Goal: Book appointment/travel/reservation

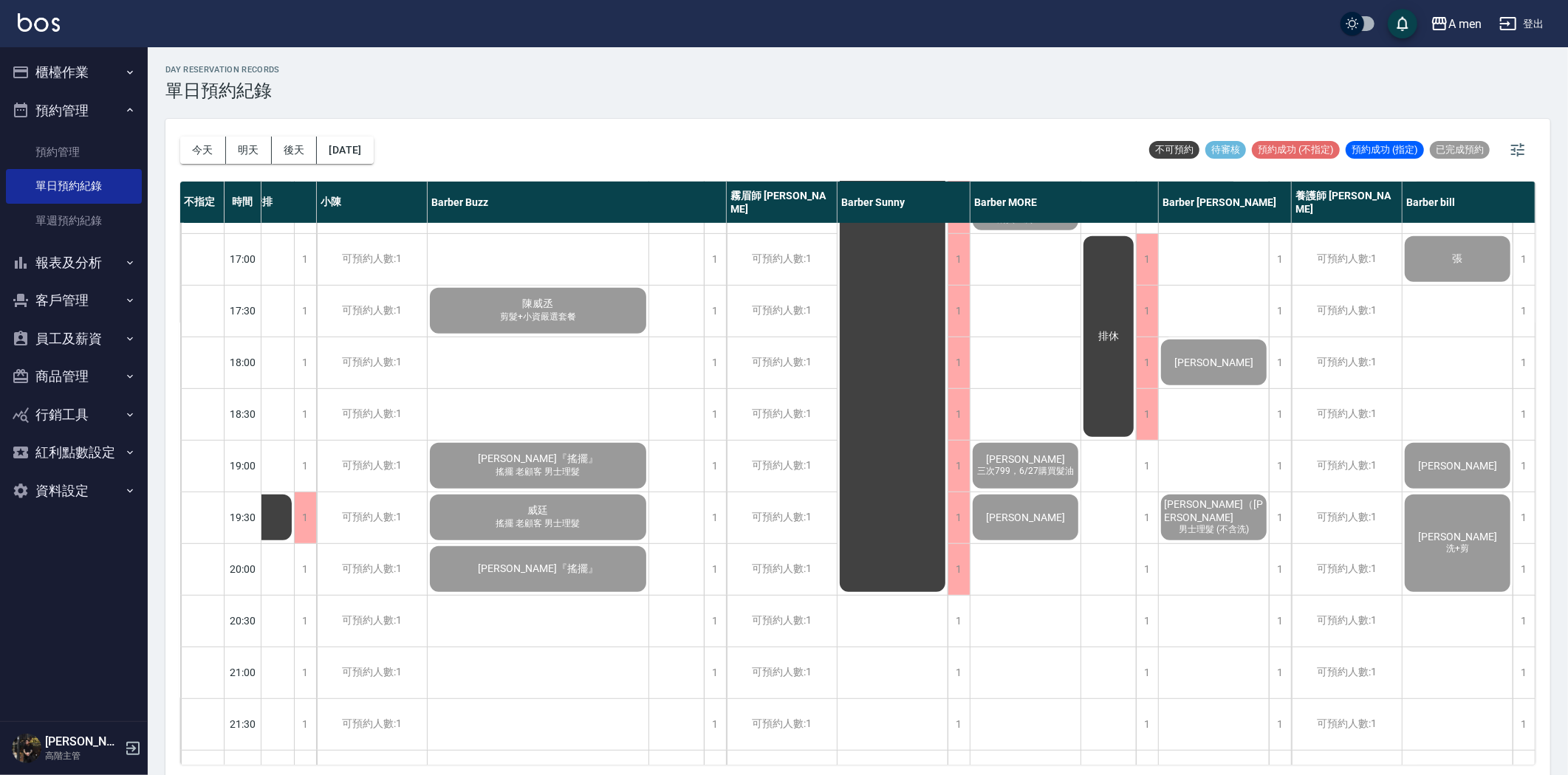
scroll to position [762, 84]
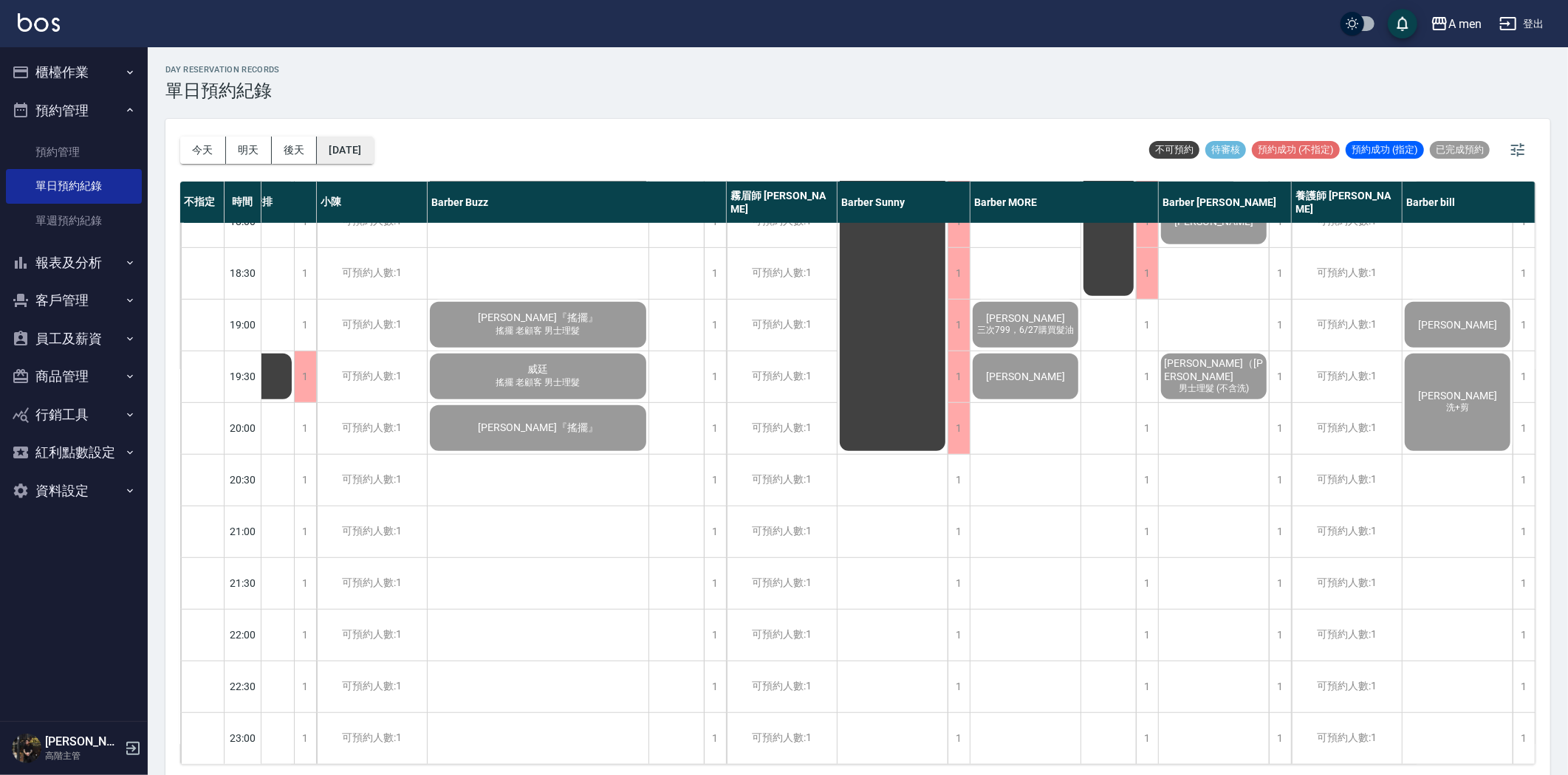
click at [358, 152] on button "[DATE]" at bounding box center [345, 150] width 56 height 27
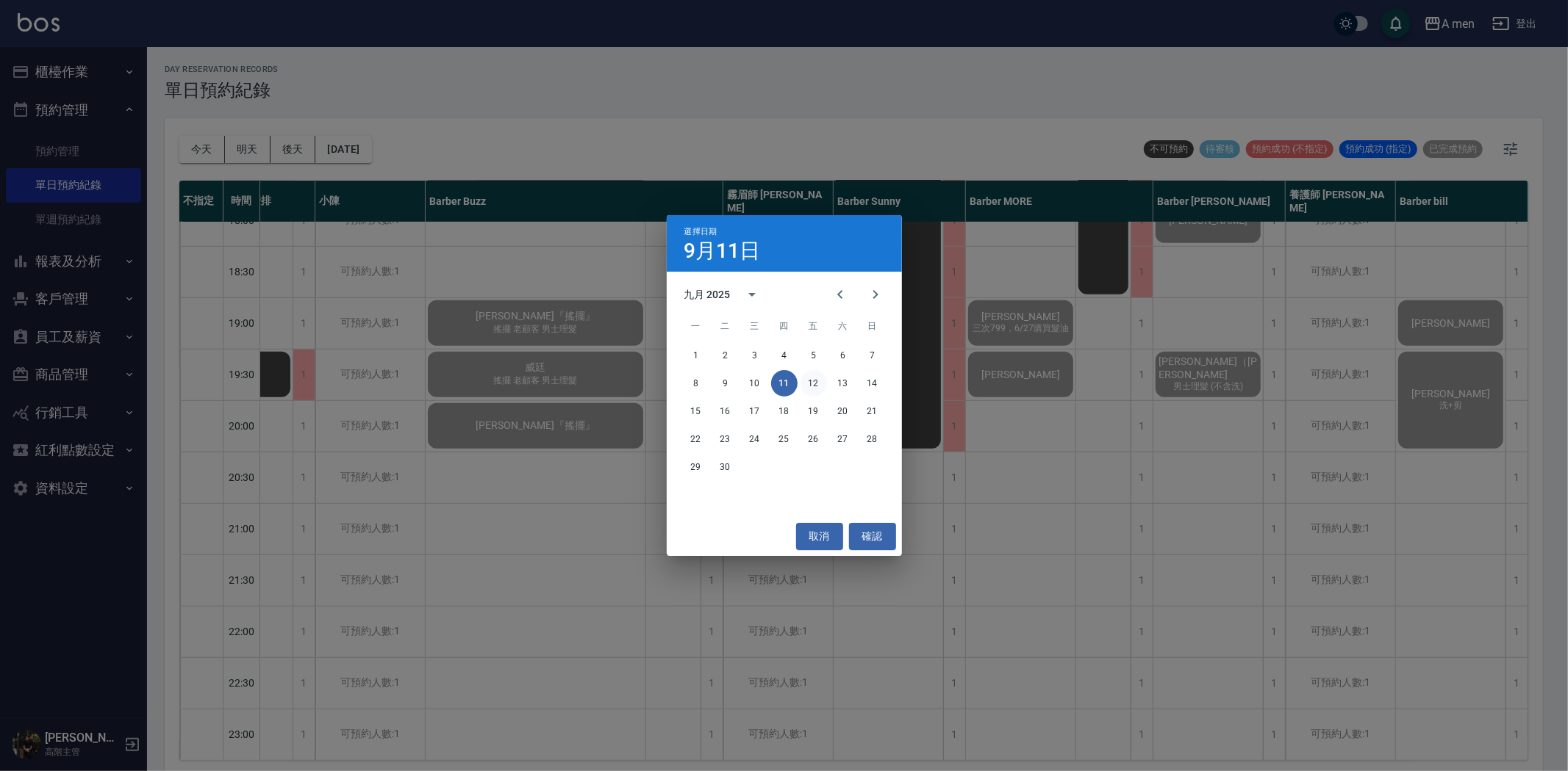
click at [809, 378] on button "12" at bounding box center [813, 383] width 26 height 26
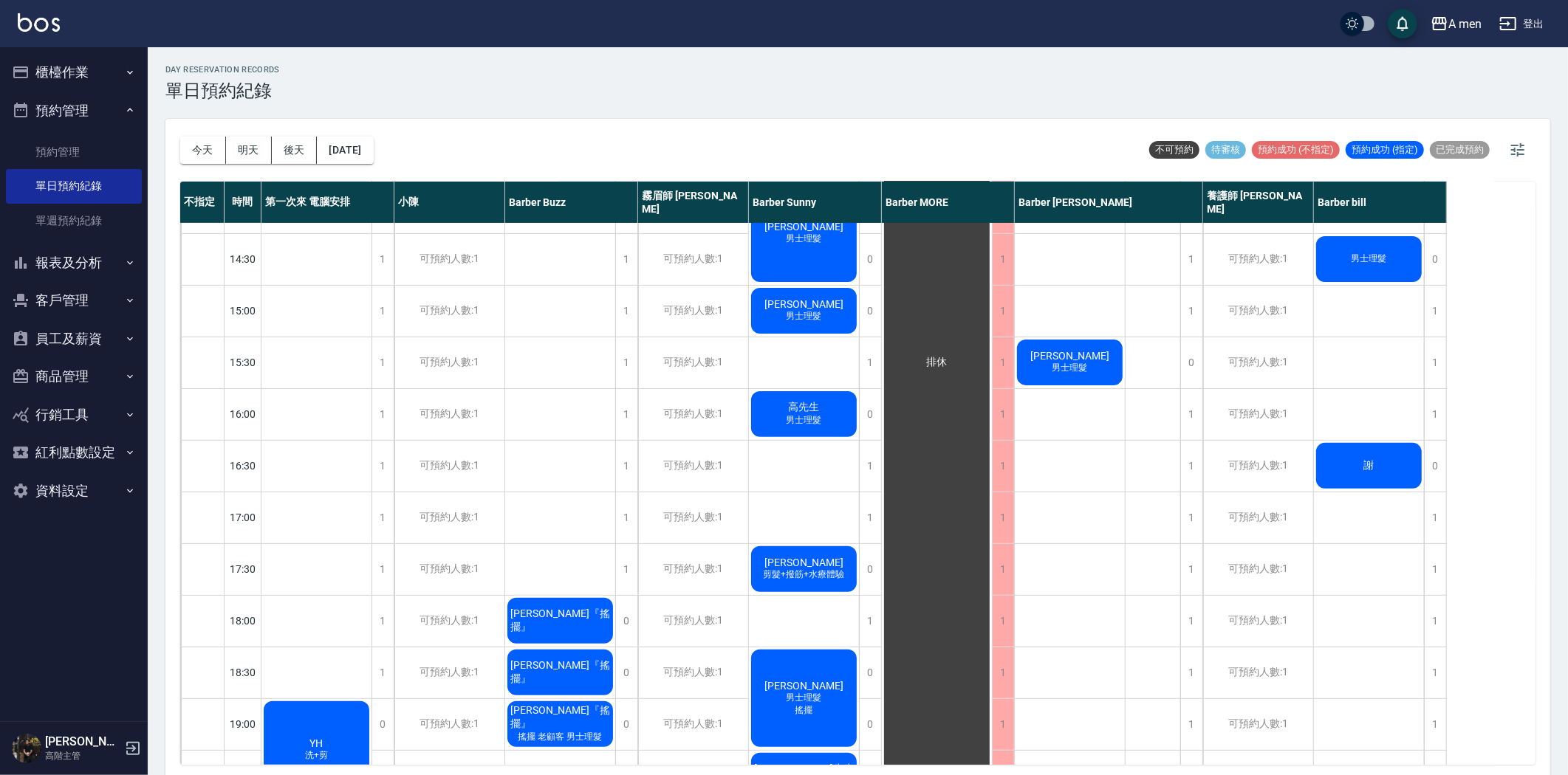
scroll to position [492, 0]
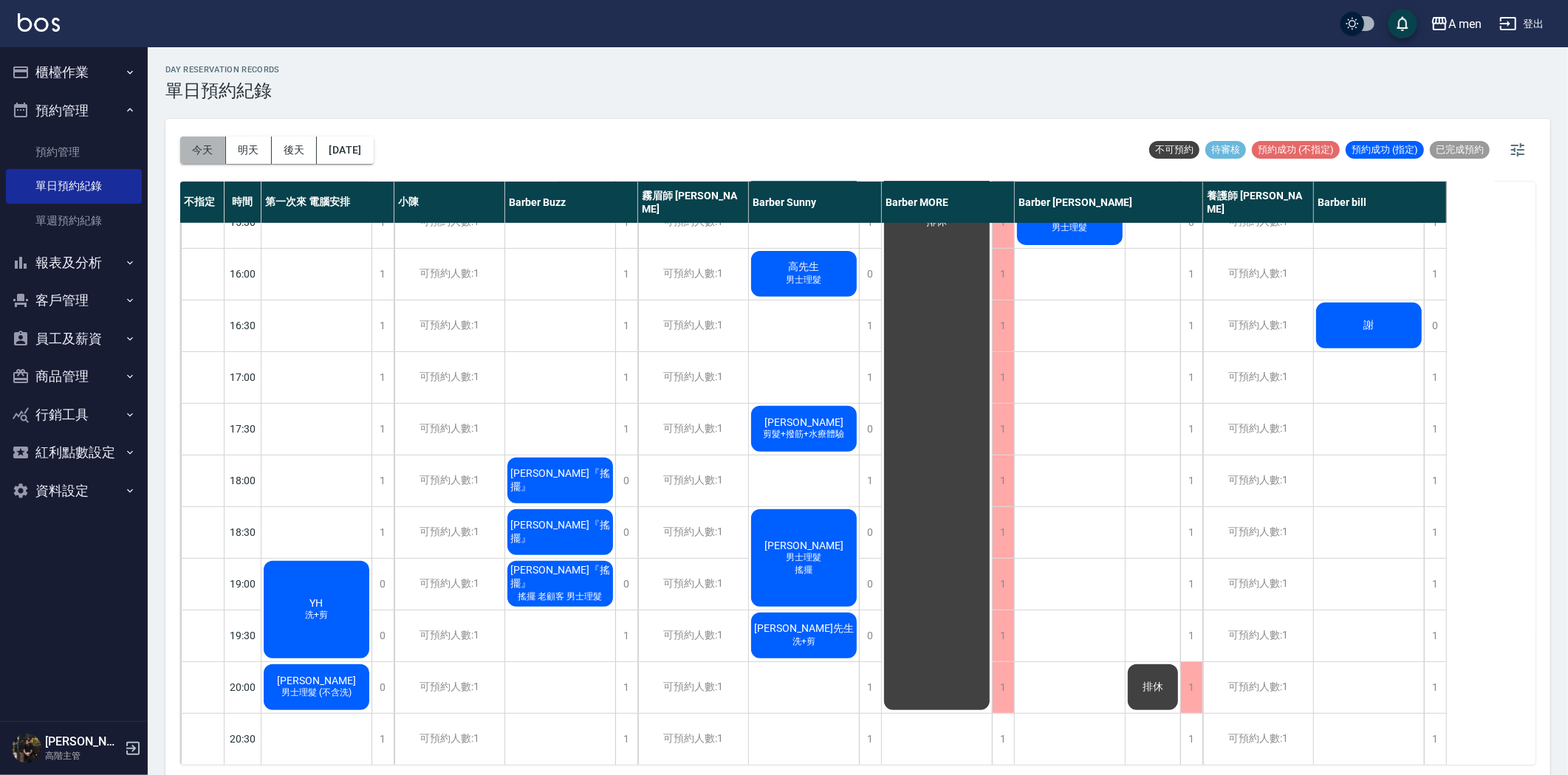
click at [224, 156] on button "今天" at bounding box center [203, 150] width 46 height 27
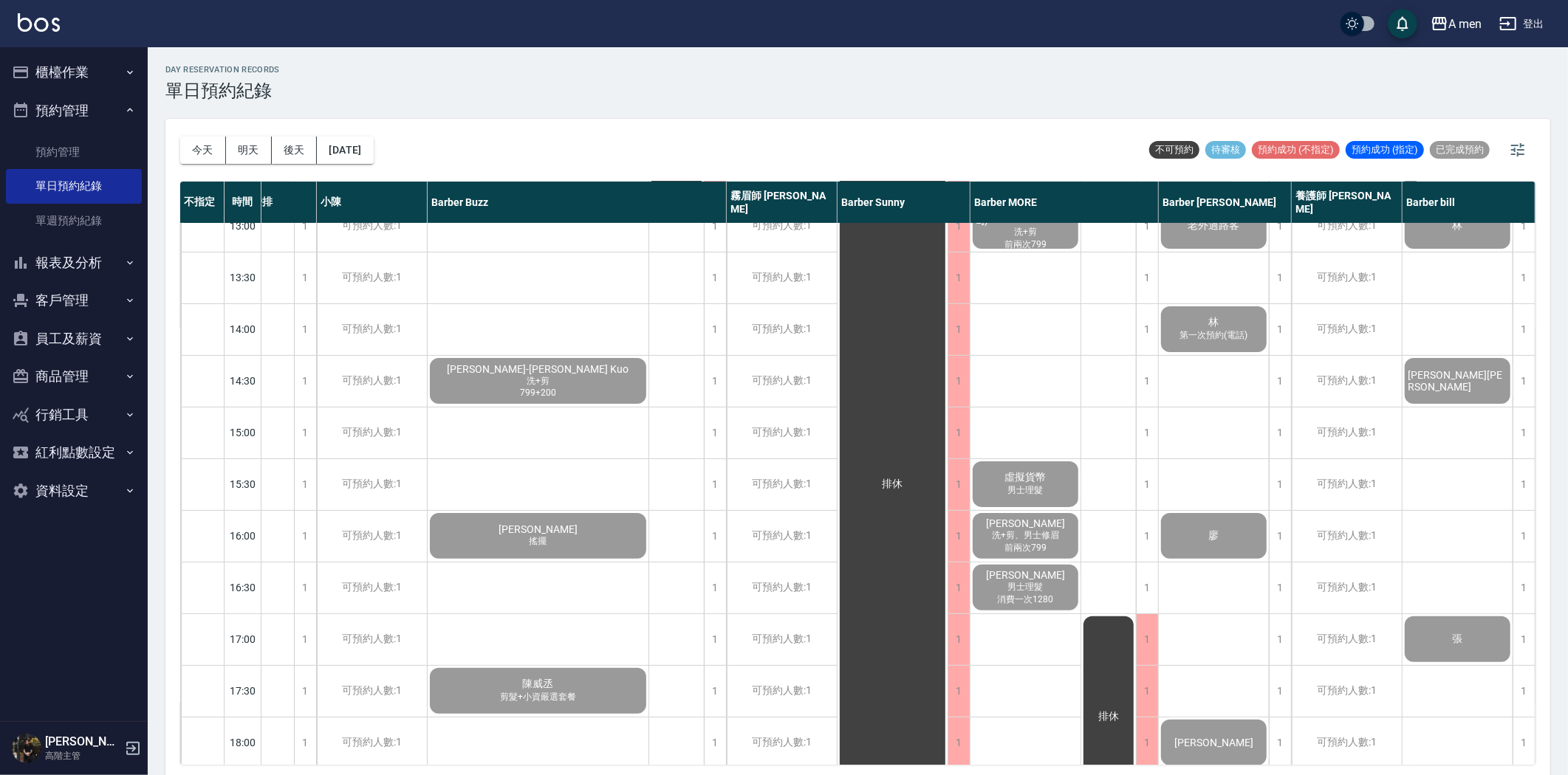
scroll to position [574, 84]
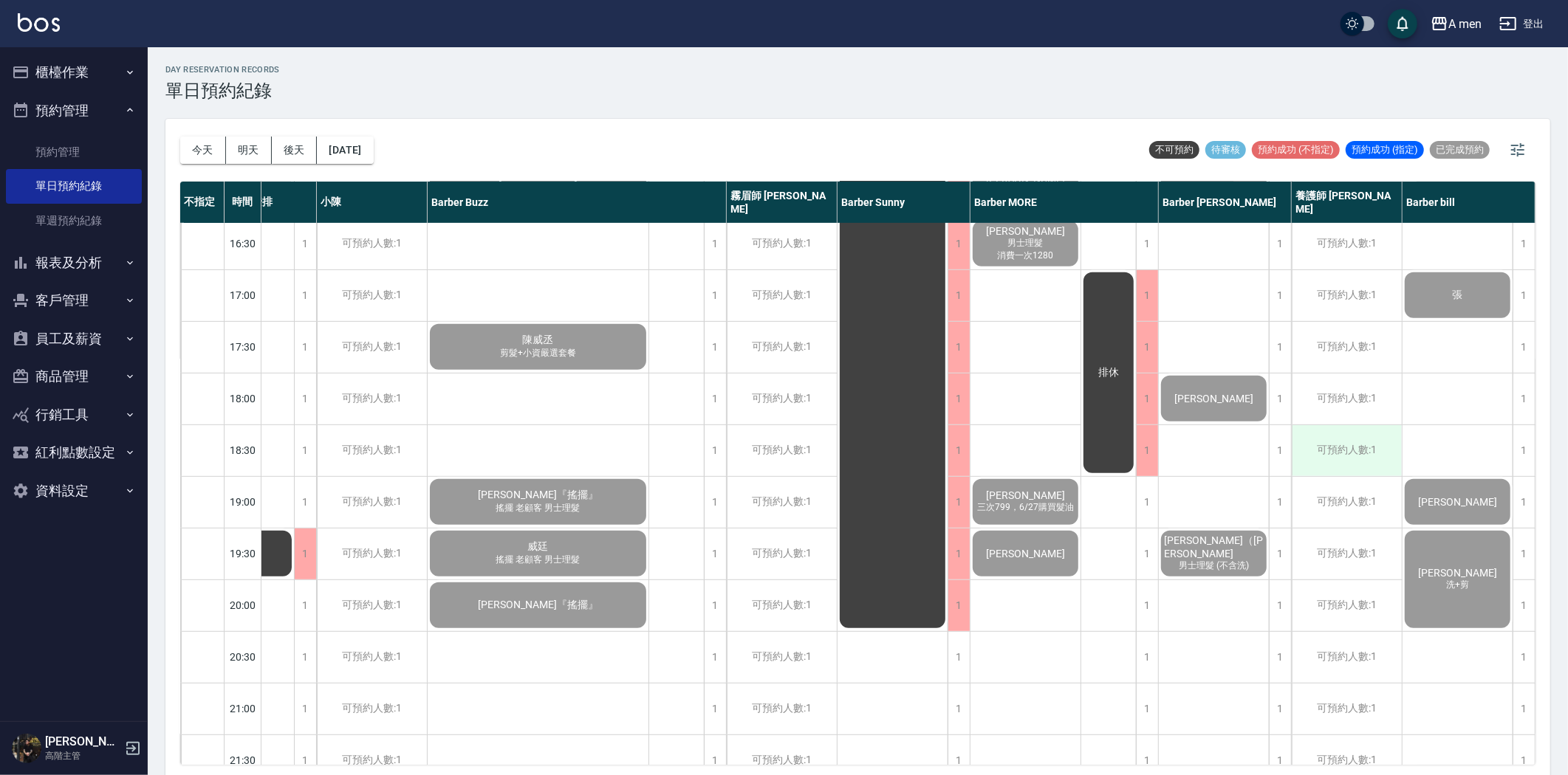
click at [1331, 471] on div "可預約人數:1" at bounding box center [1347, 451] width 111 height 51
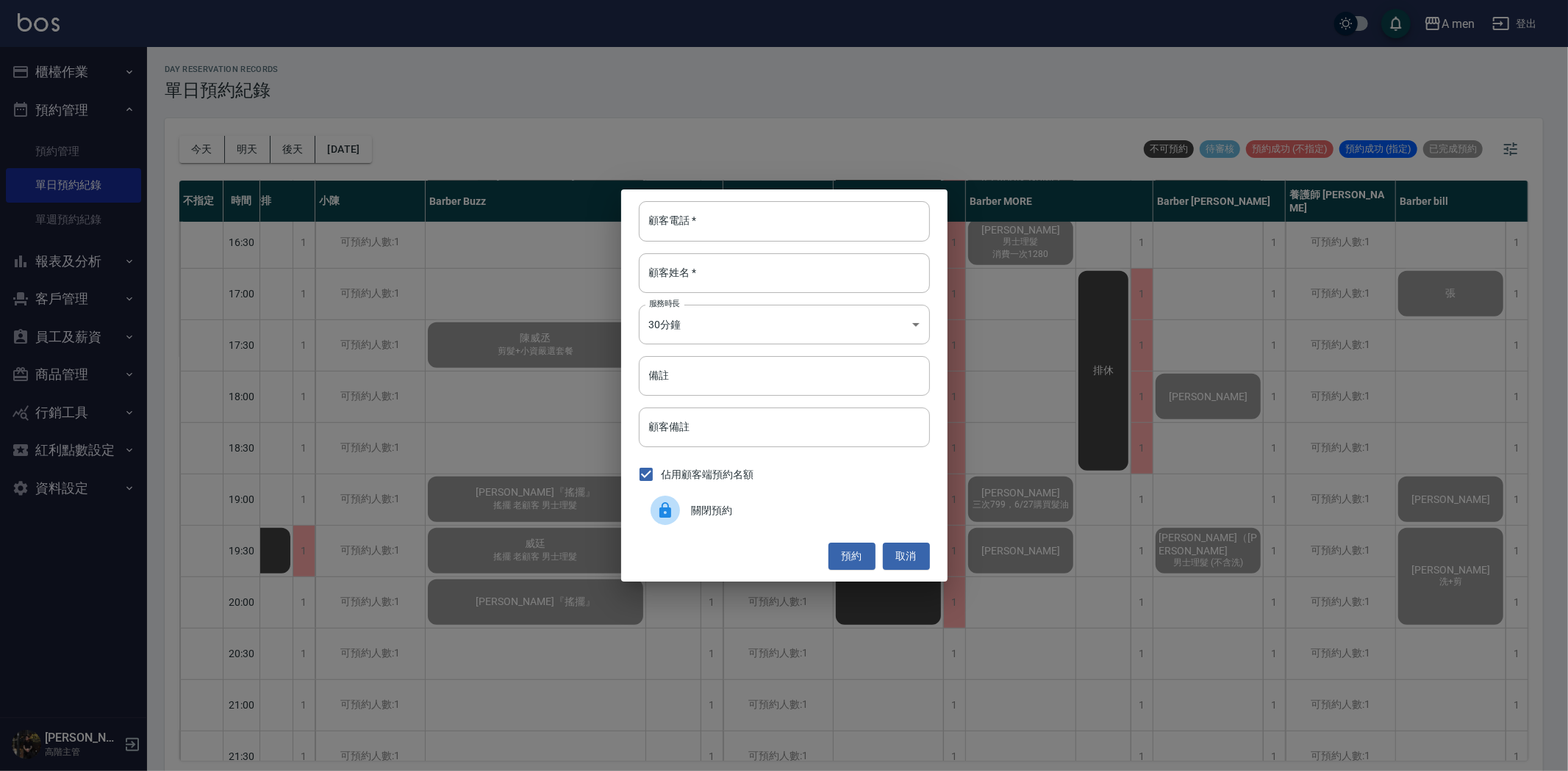
drag, startPoint x: 294, startPoint y: 151, endPoint x: 278, endPoint y: 150, distance: 16.0
click at [293, 151] on div "顧客電話   * 顧客電話   * 顧客姓名   * 顧客姓名   * 服務時長 30分鐘 1 服務時長 備註 備註 顧客備註 顧客備註 佔用顧客端預約名額 …" at bounding box center [784, 386] width 1568 height 771
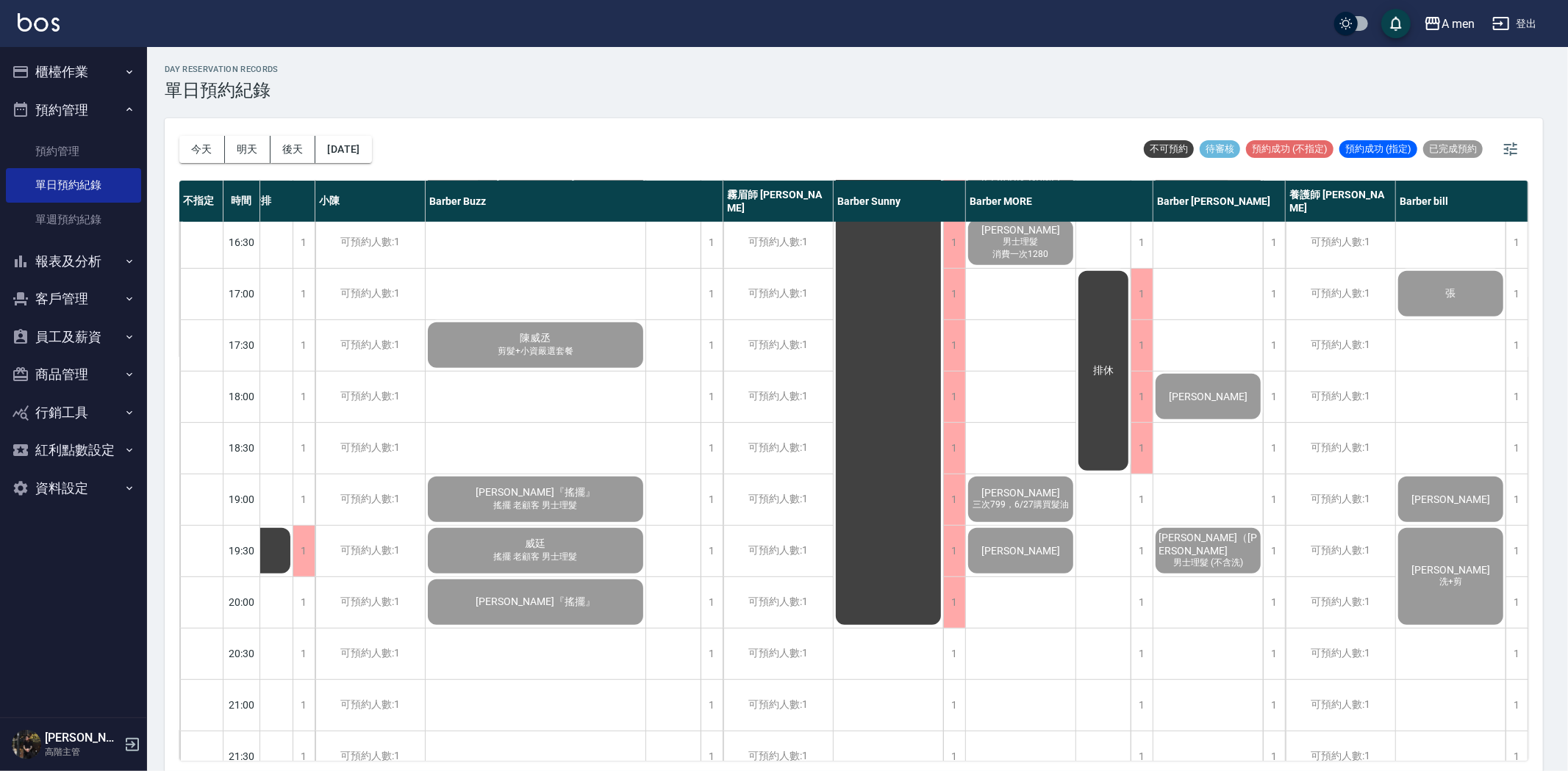
click at [257, 147] on button "明天" at bounding box center [248, 150] width 46 height 27
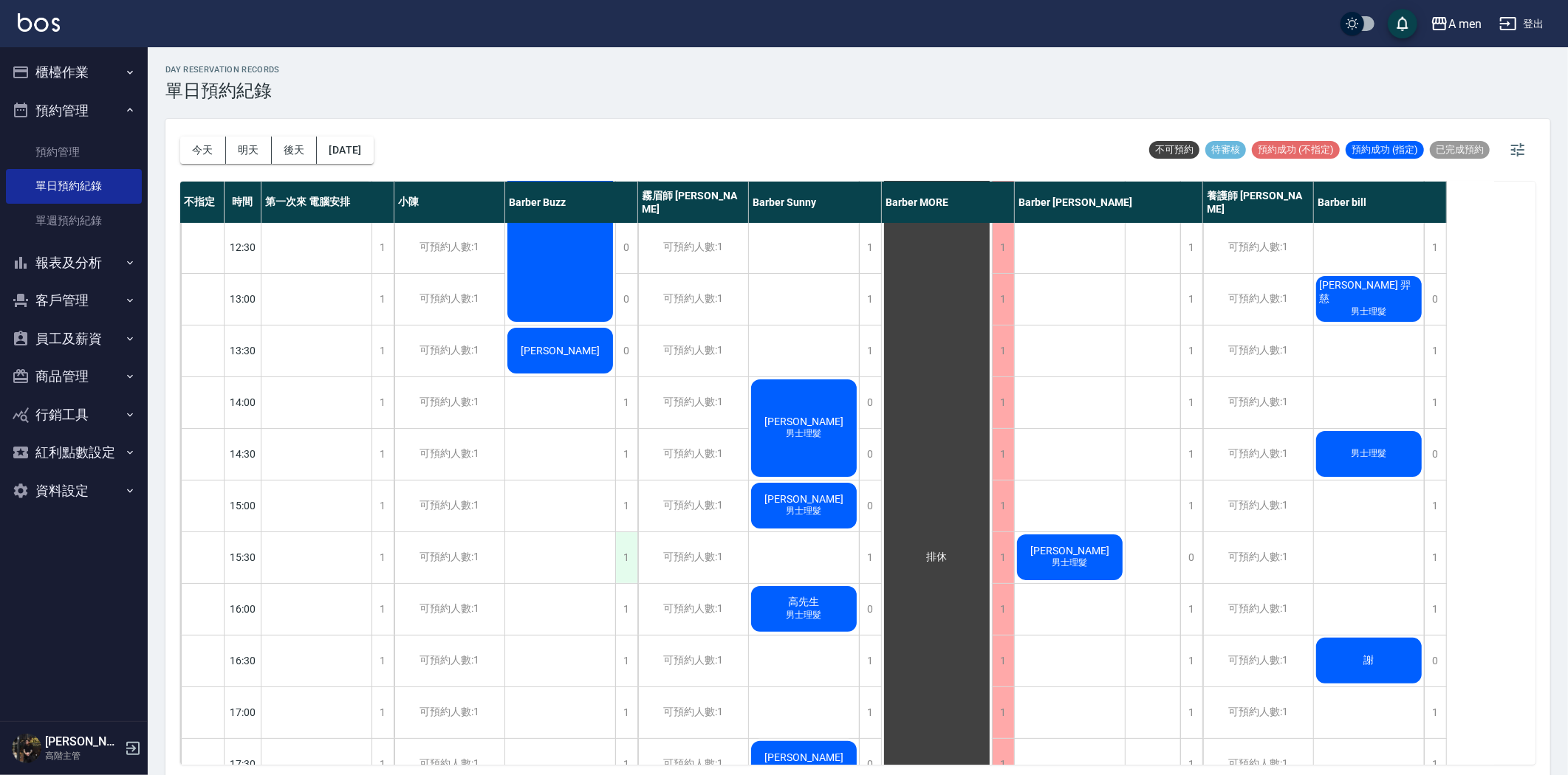
scroll to position [164, 0]
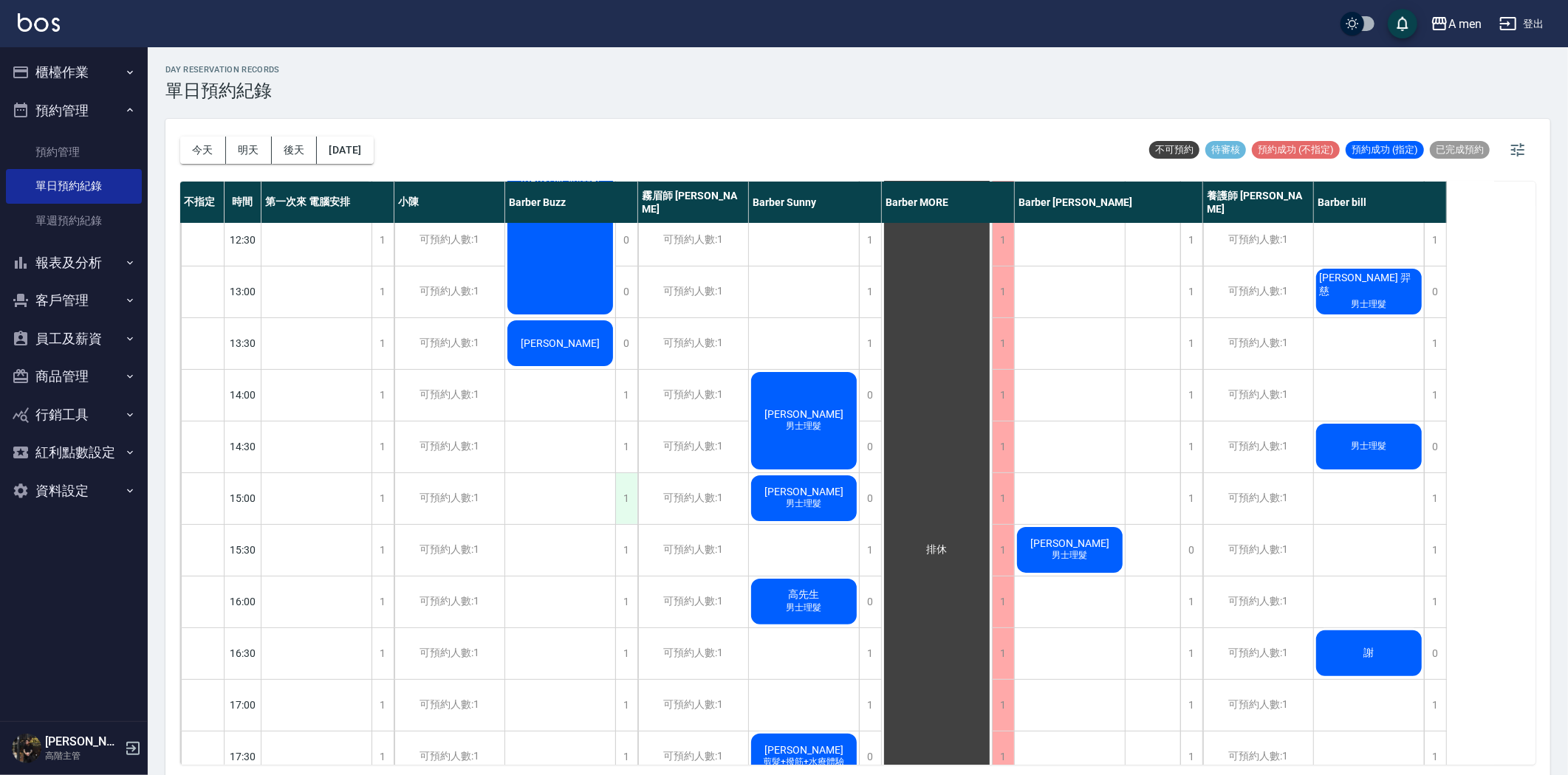
click at [625, 501] on div "1" at bounding box center [626, 499] width 22 height 51
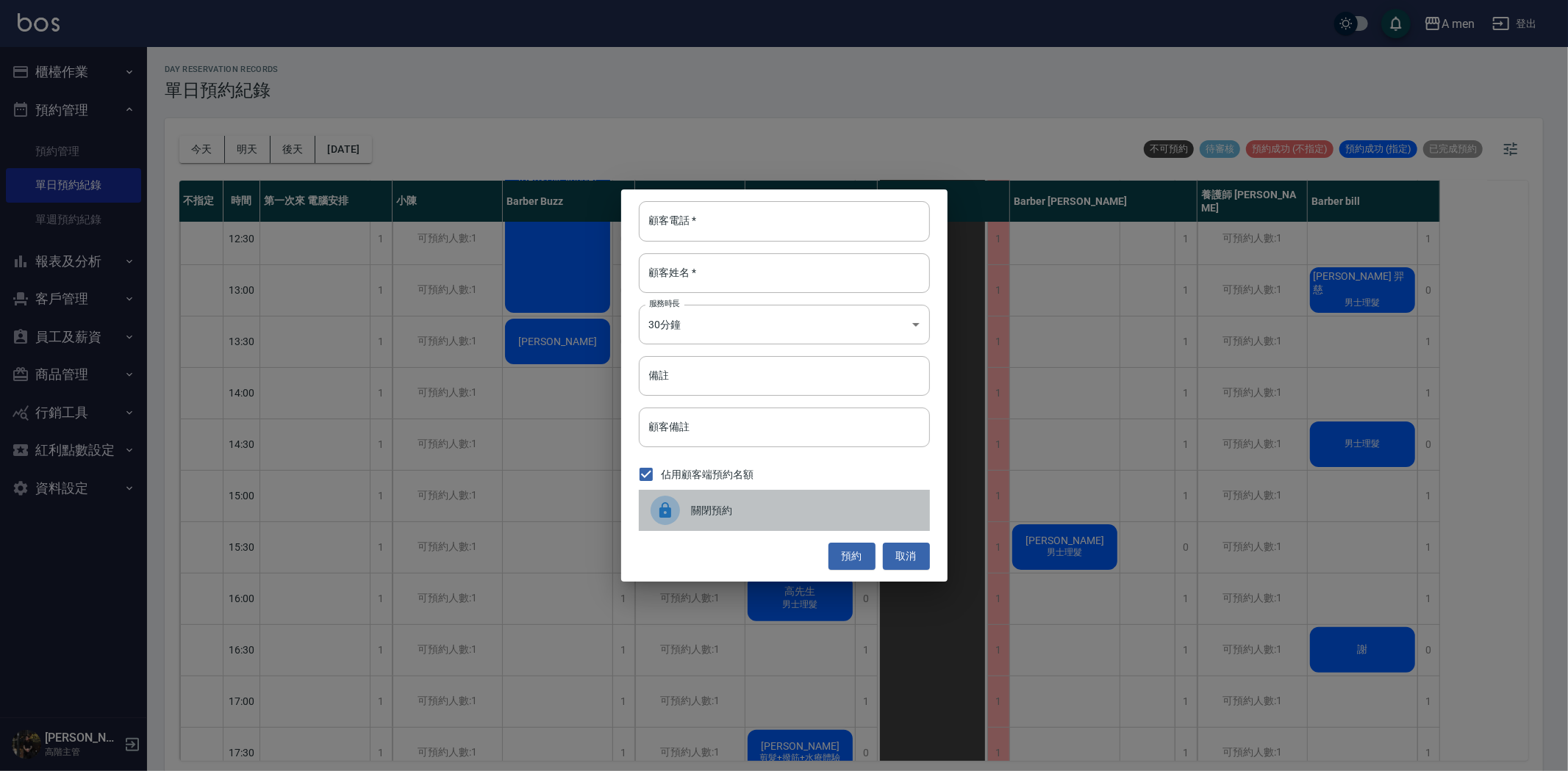
click at [862, 501] on div "關閉預約" at bounding box center [784, 511] width 291 height 41
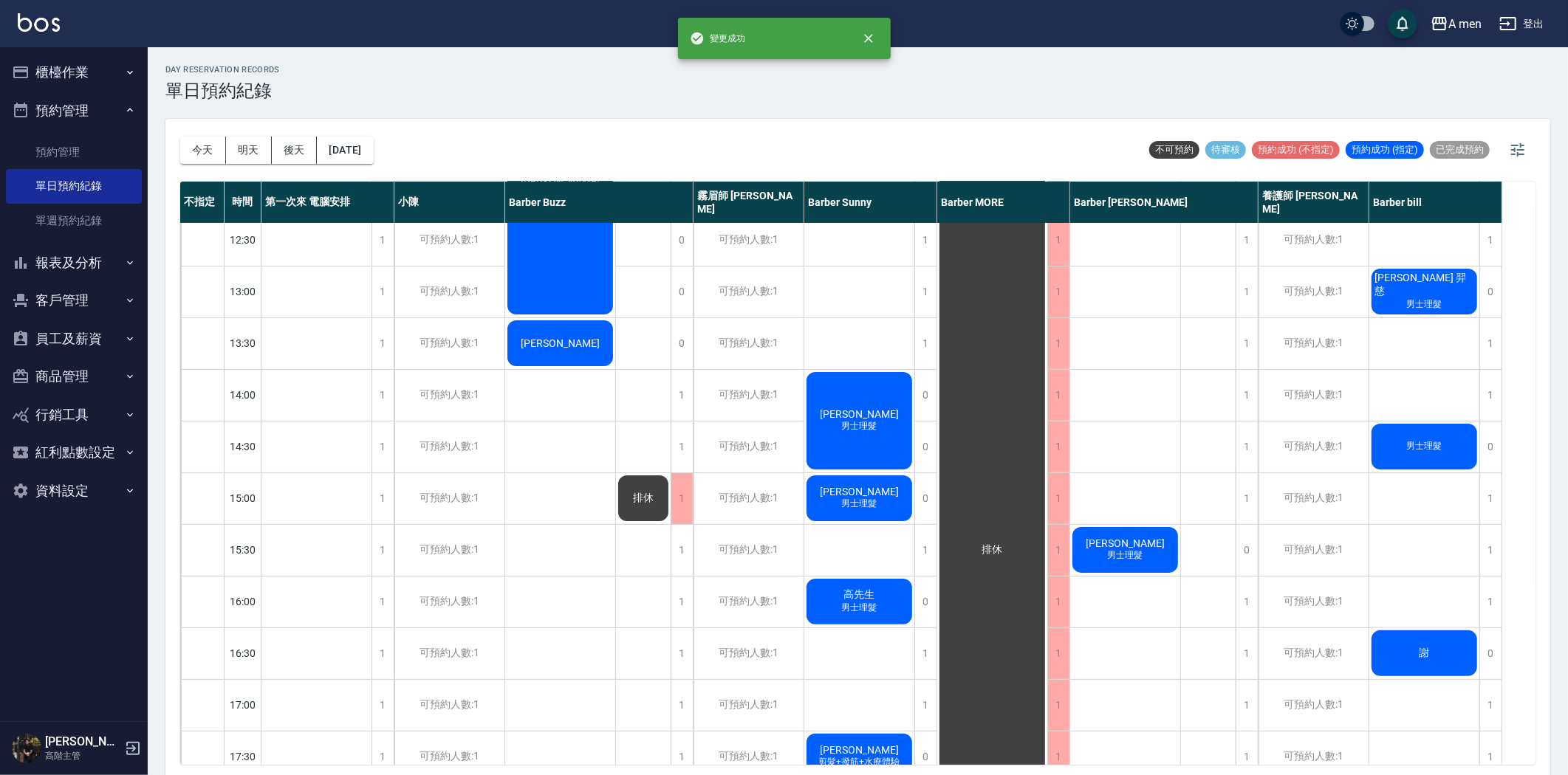
click at [656, 478] on div "排休" at bounding box center [643, 498] width 54 height 50
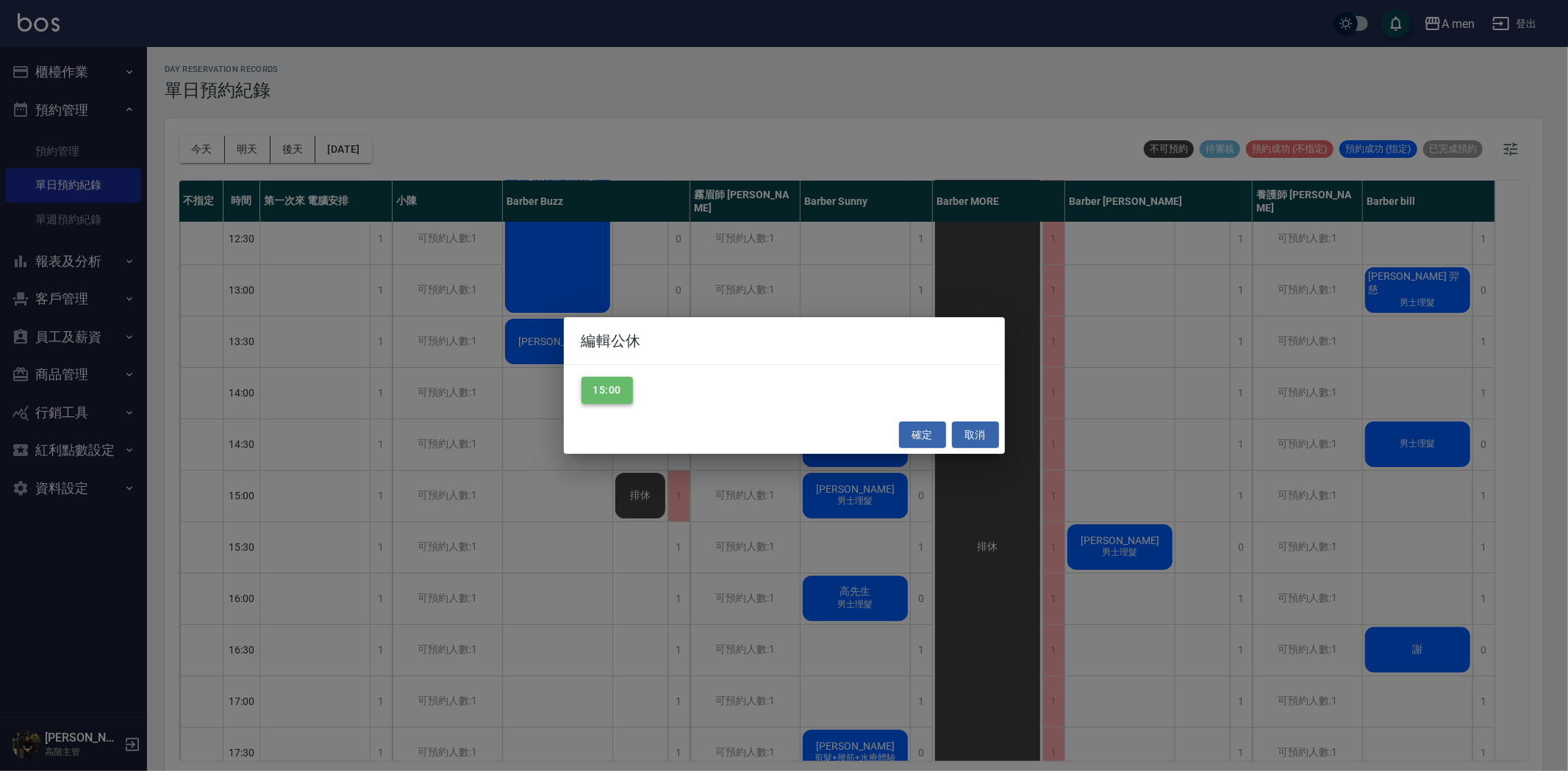
click at [612, 393] on button "15:00" at bounding box center [606, 390] width 51 height 27
click at [921, 446] on button "確定" at bounding box center [922, 435] width 47 height 27
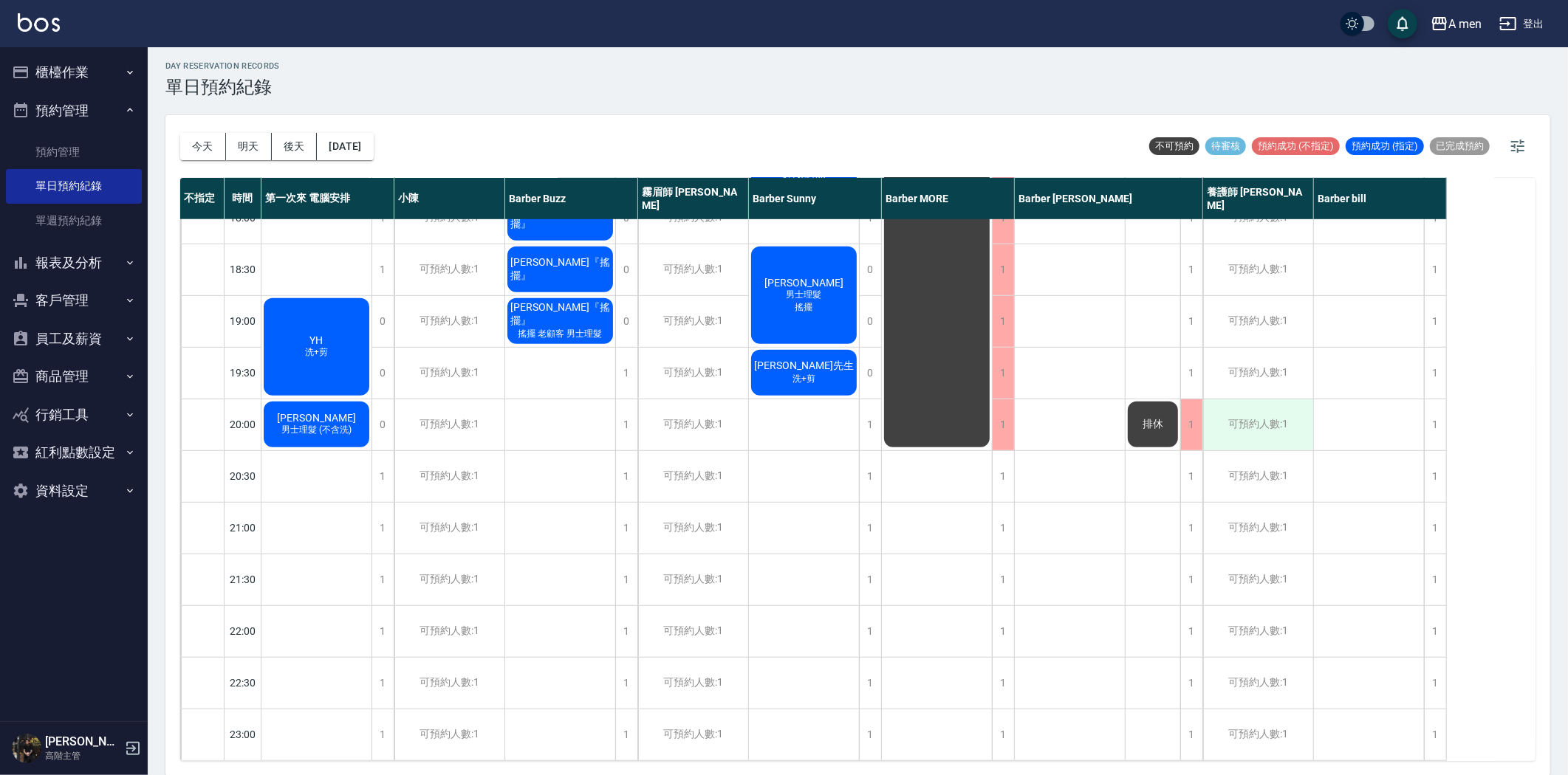
scroll to position [762, 0]
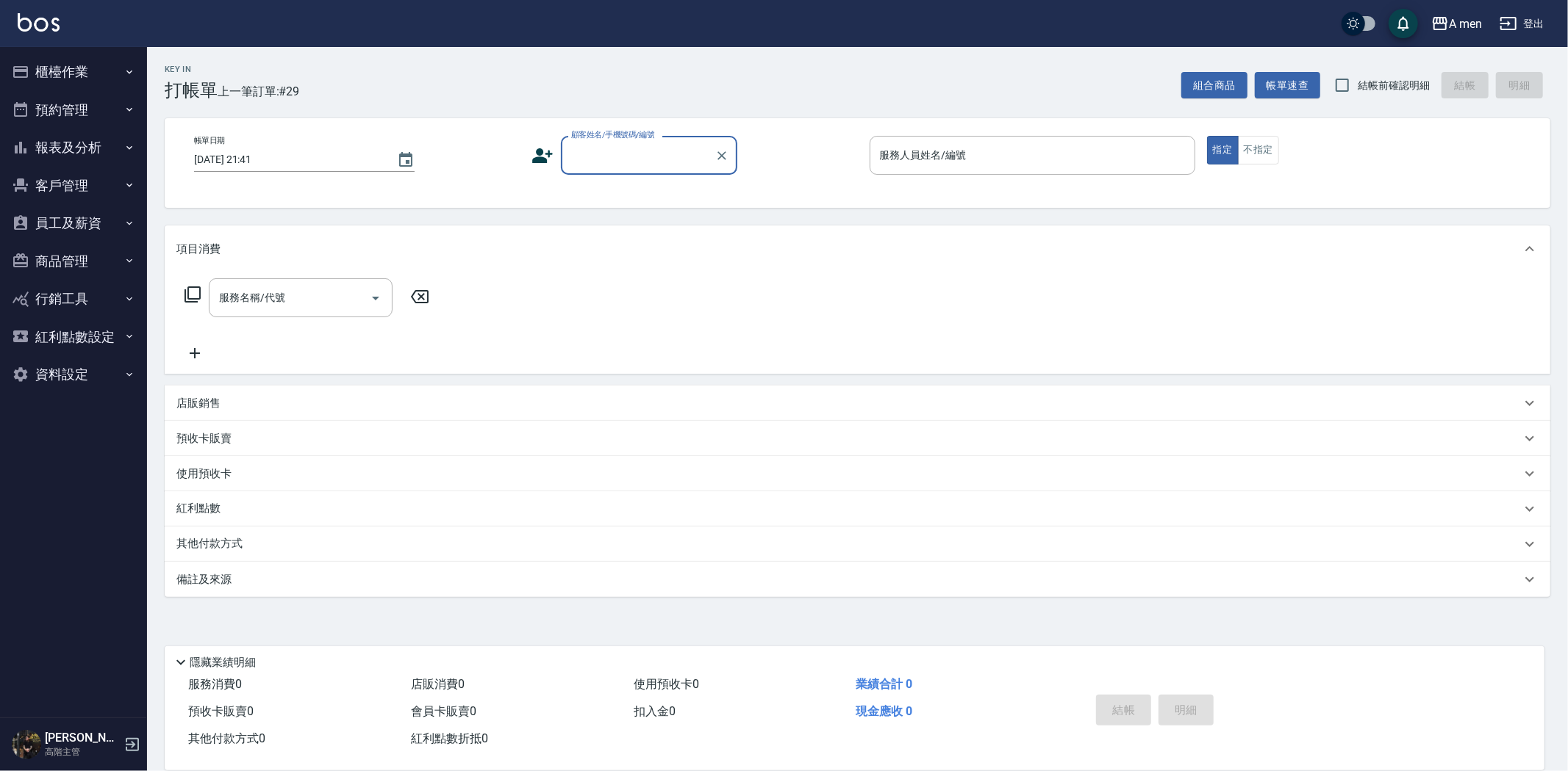
click at [40, 111] on button "預約管理" at bounding box center [74, 110] width 135 height 38
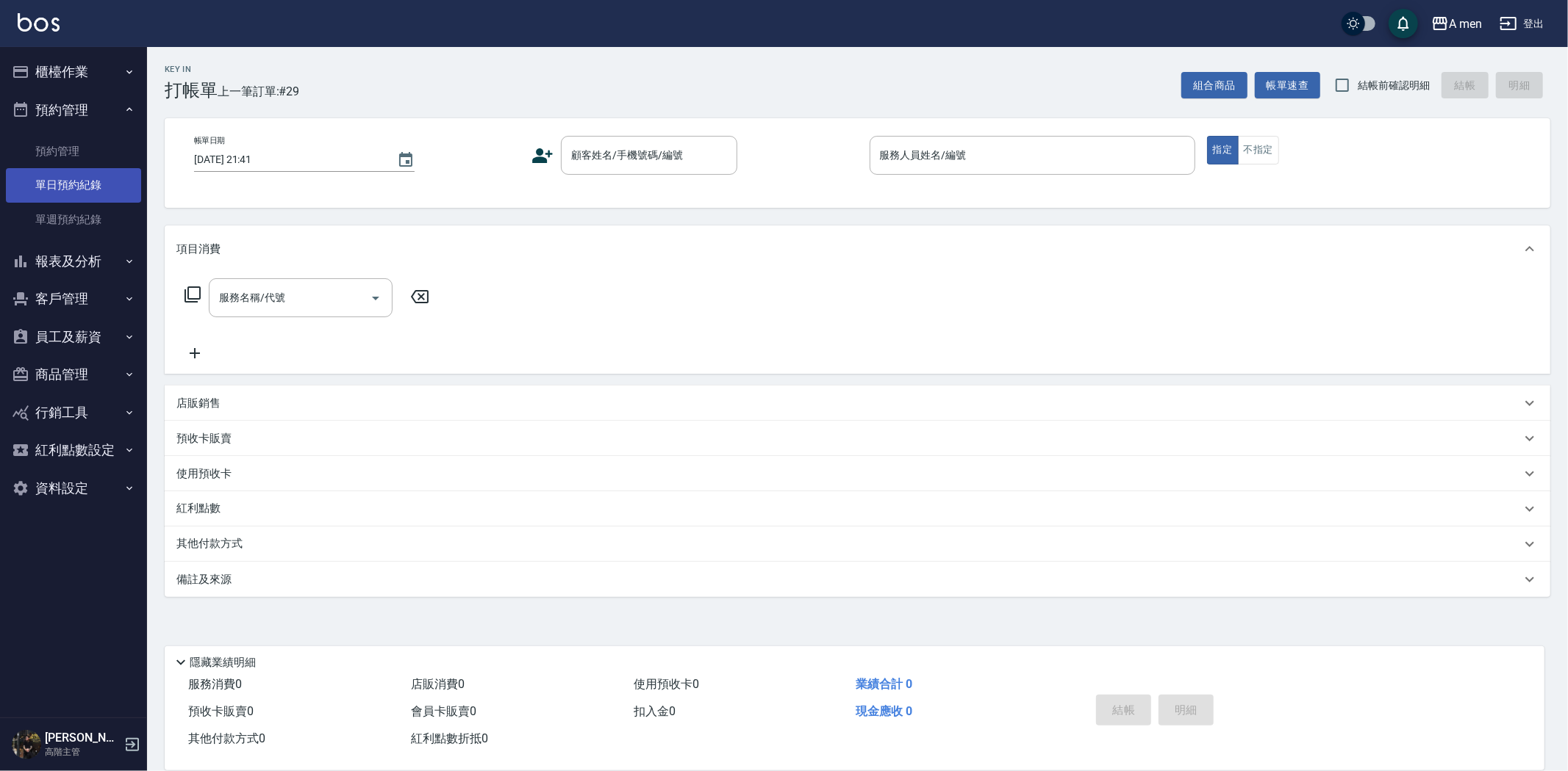
click at [66, 177] on link "單日預約紀錄" at bounding box center [74, 186] width 135 height 34
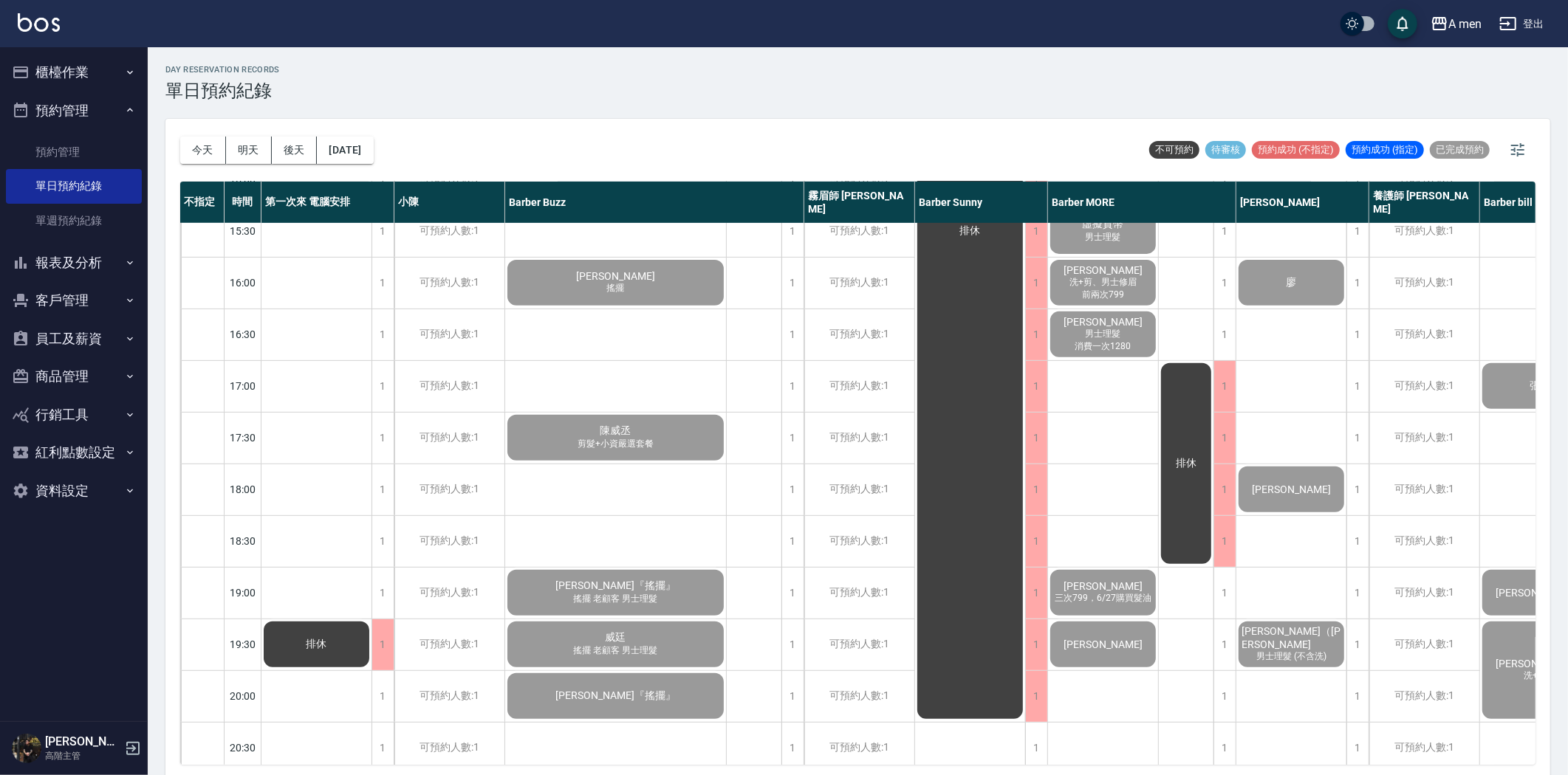
scroll to position [492, 0]
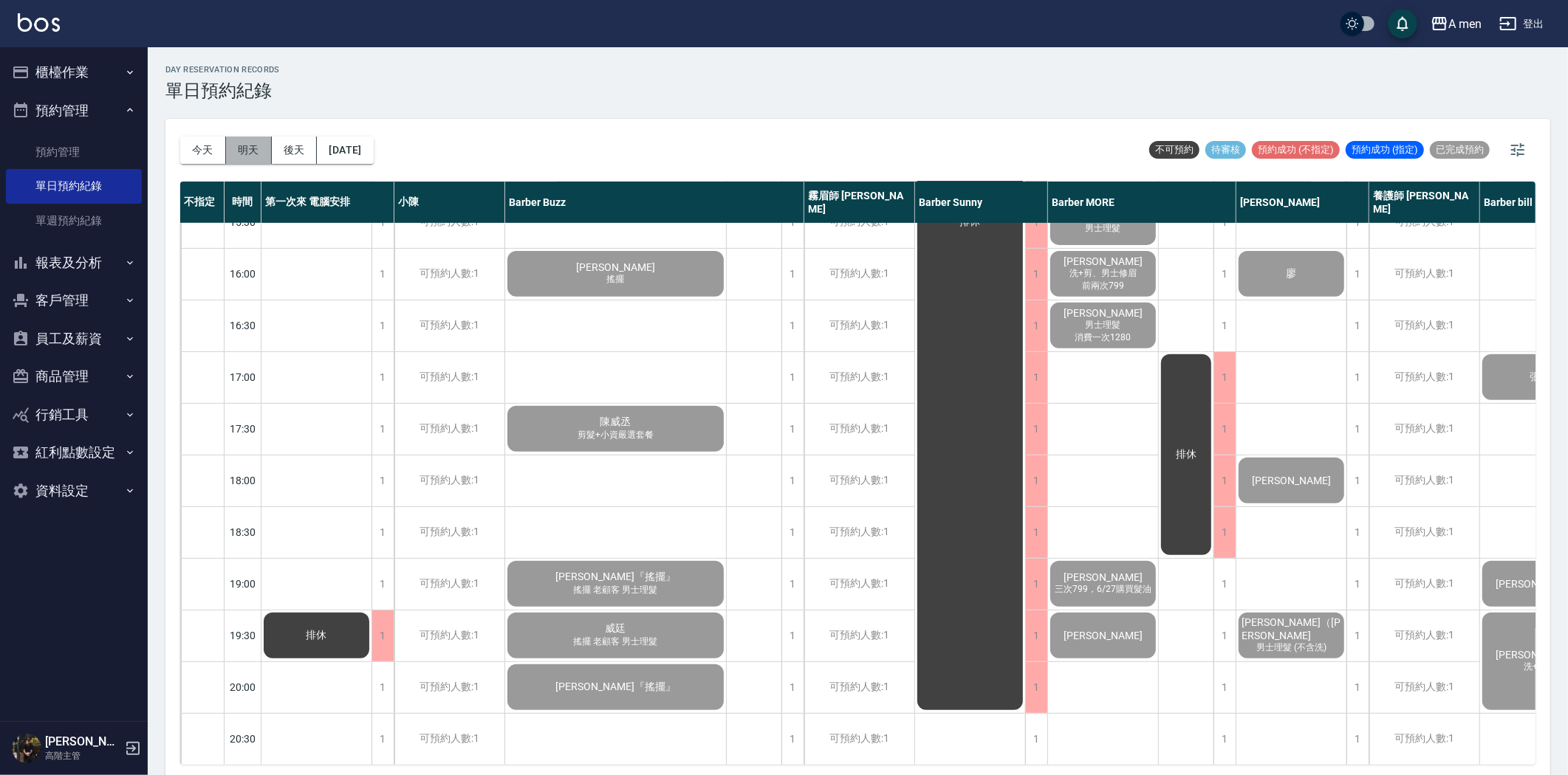
click at [235, 142] on button "明天" at bounding box center [249, 150] width 46 height 27
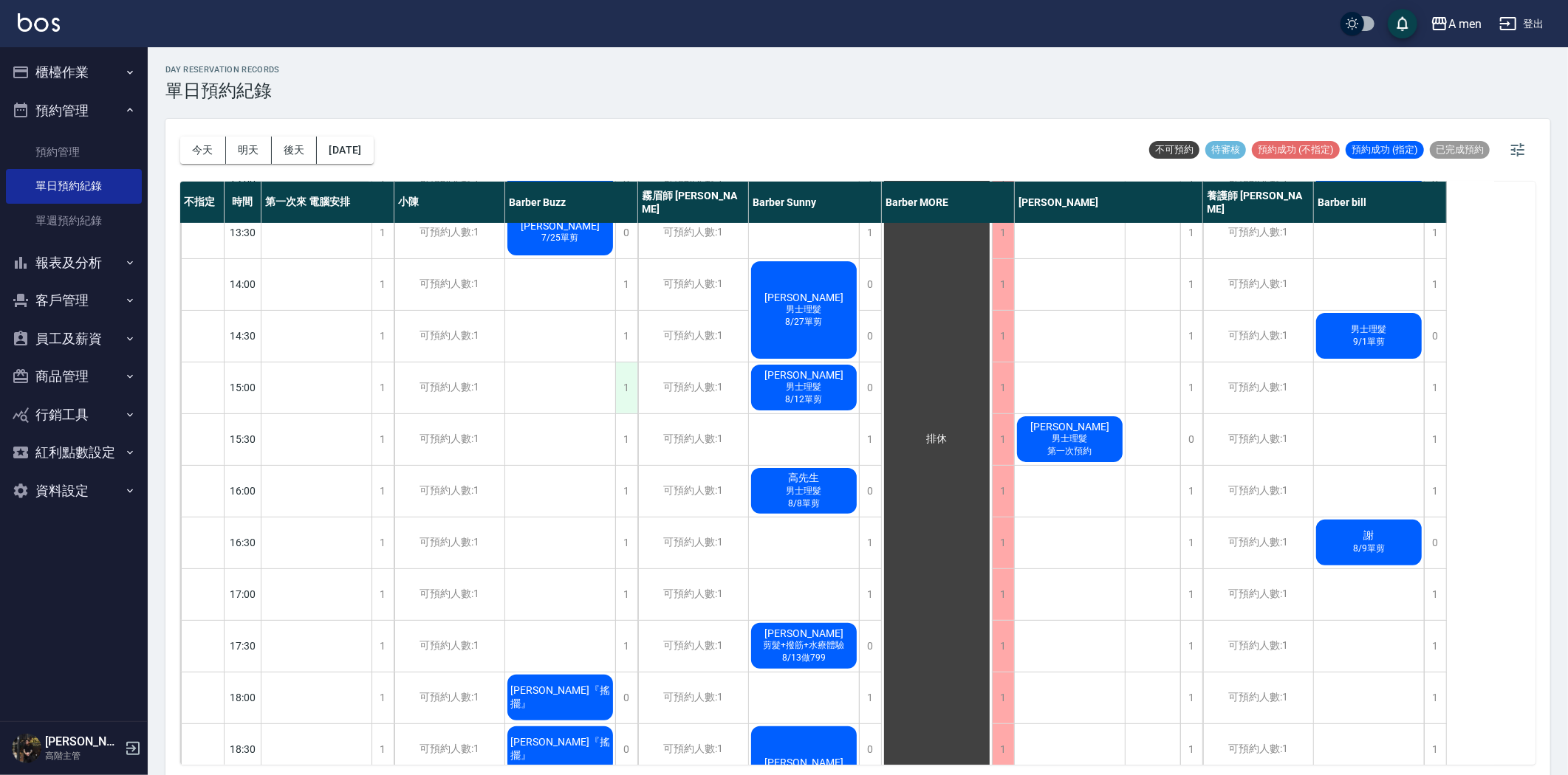
scroll to position [246, 0]
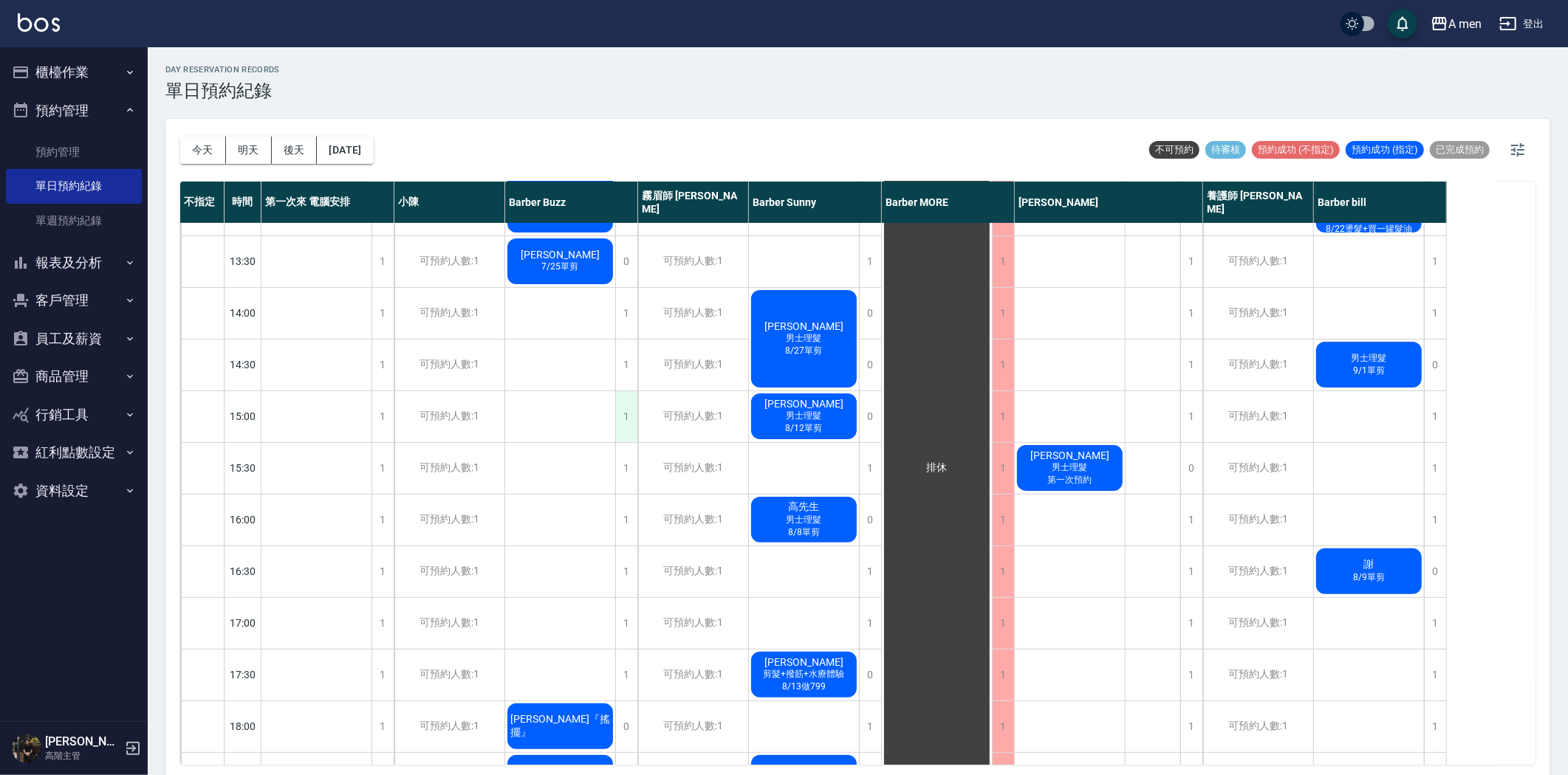
click at [625, 411] on div "1" at bounding box center [626, 416] width 22 height 51
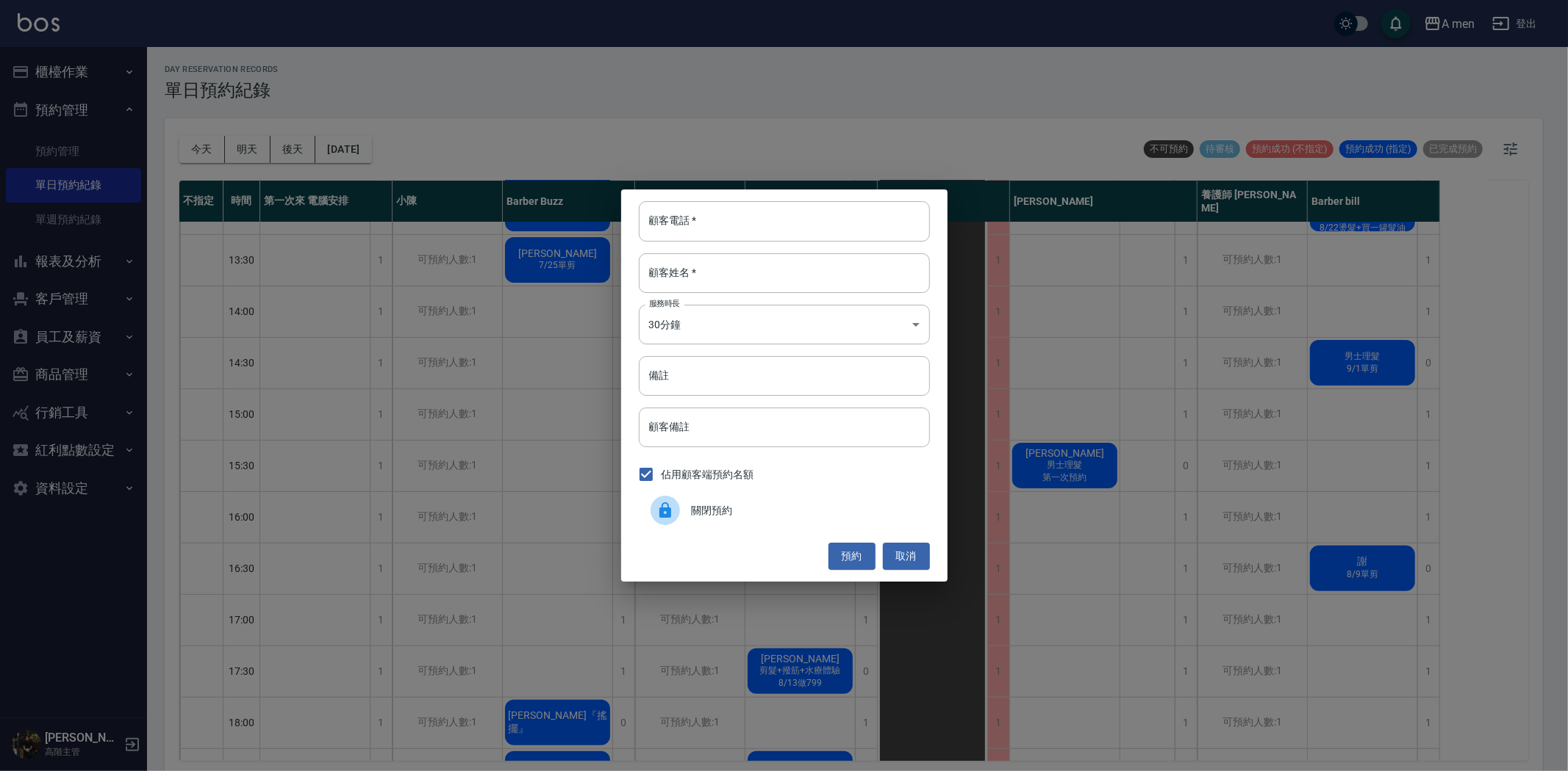
click at [811, 511] on span "關閉預約" at bounding box center [804, 511] width 226 height 15
